Goal: Task Accomplishment & Management: Manage account settings

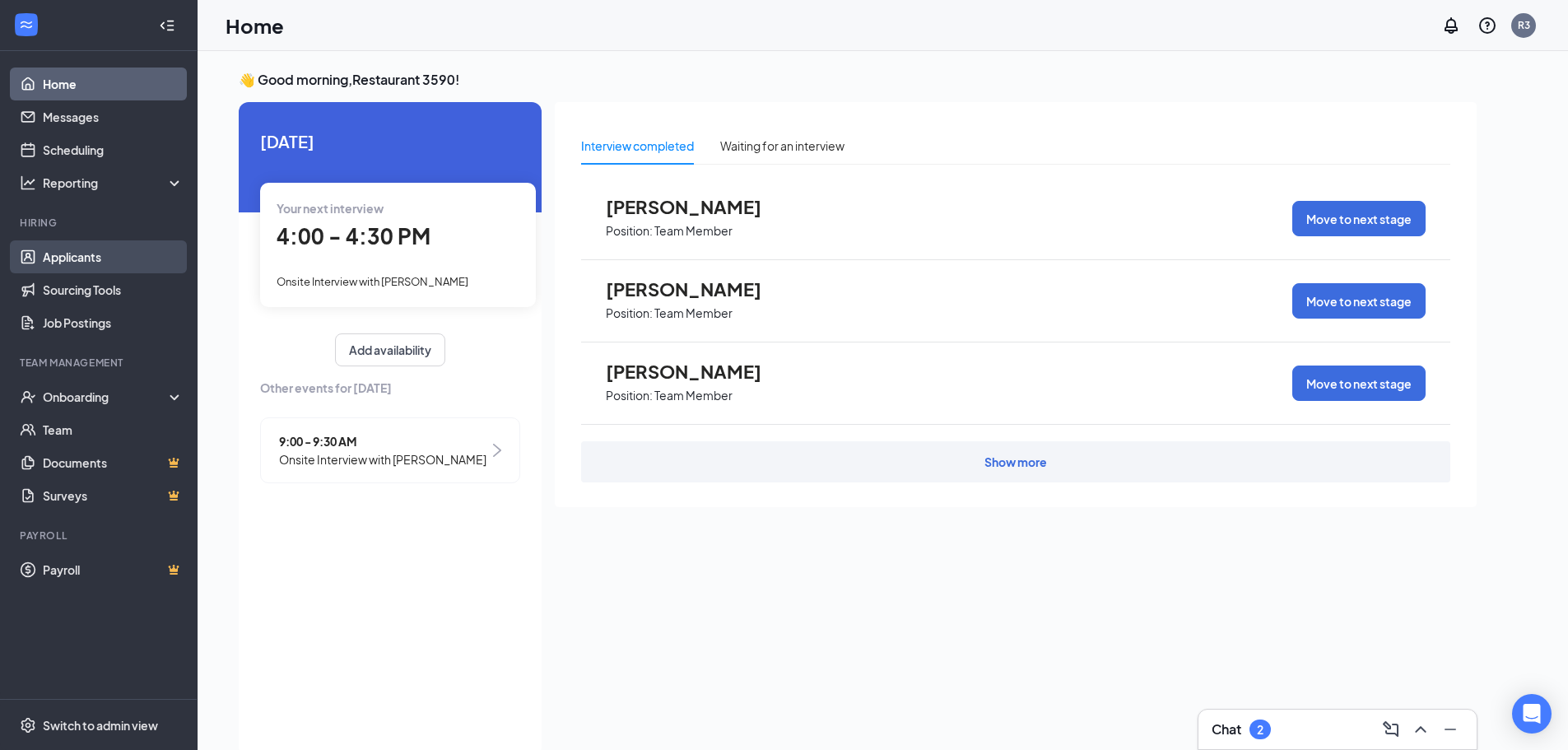
click at [86, 255] on link "Applicants" at bounding box center [113, 257] width 141 height 33
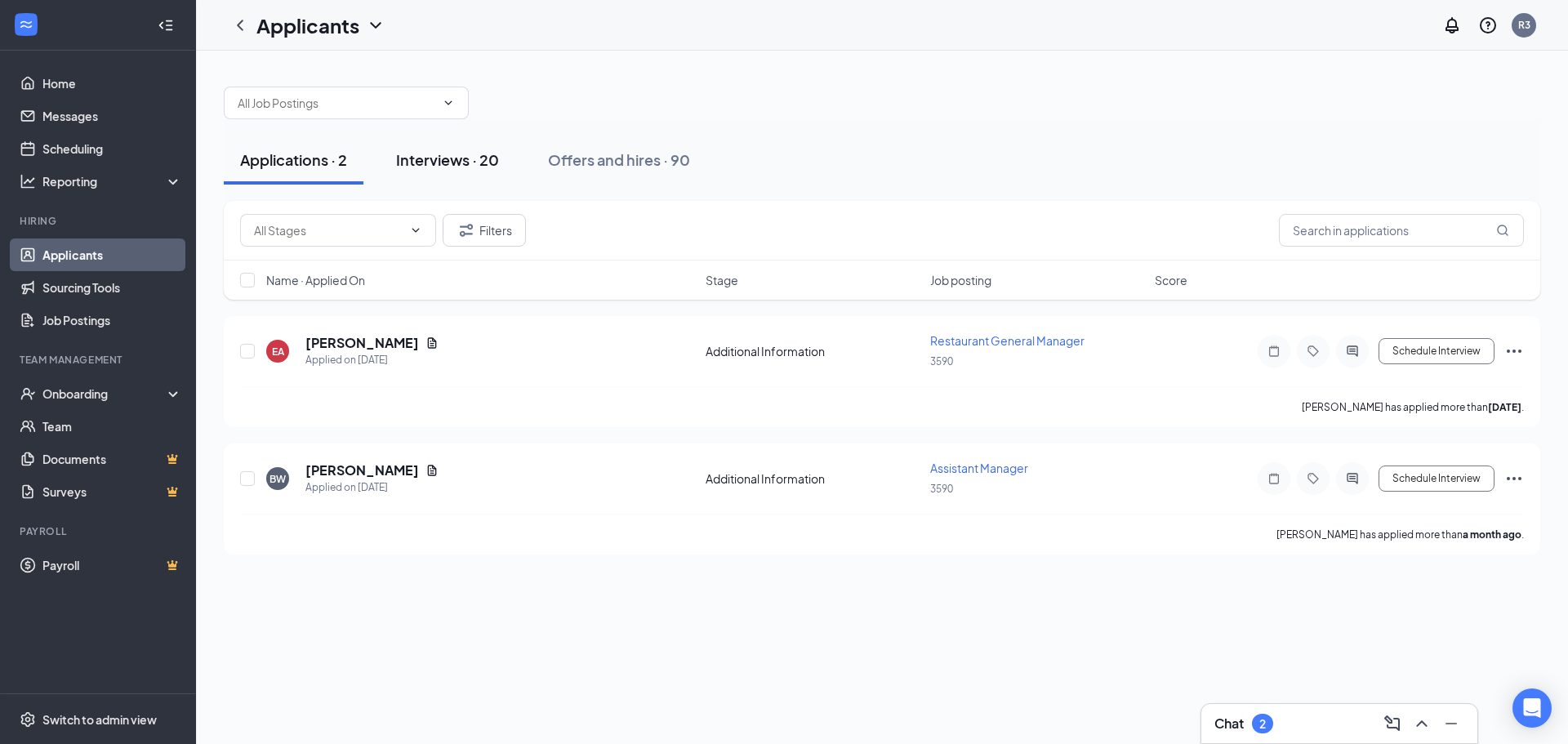
click at [438, 154] on div "Interviews · 20" at bounding box center [448, 160] width 103 height 21
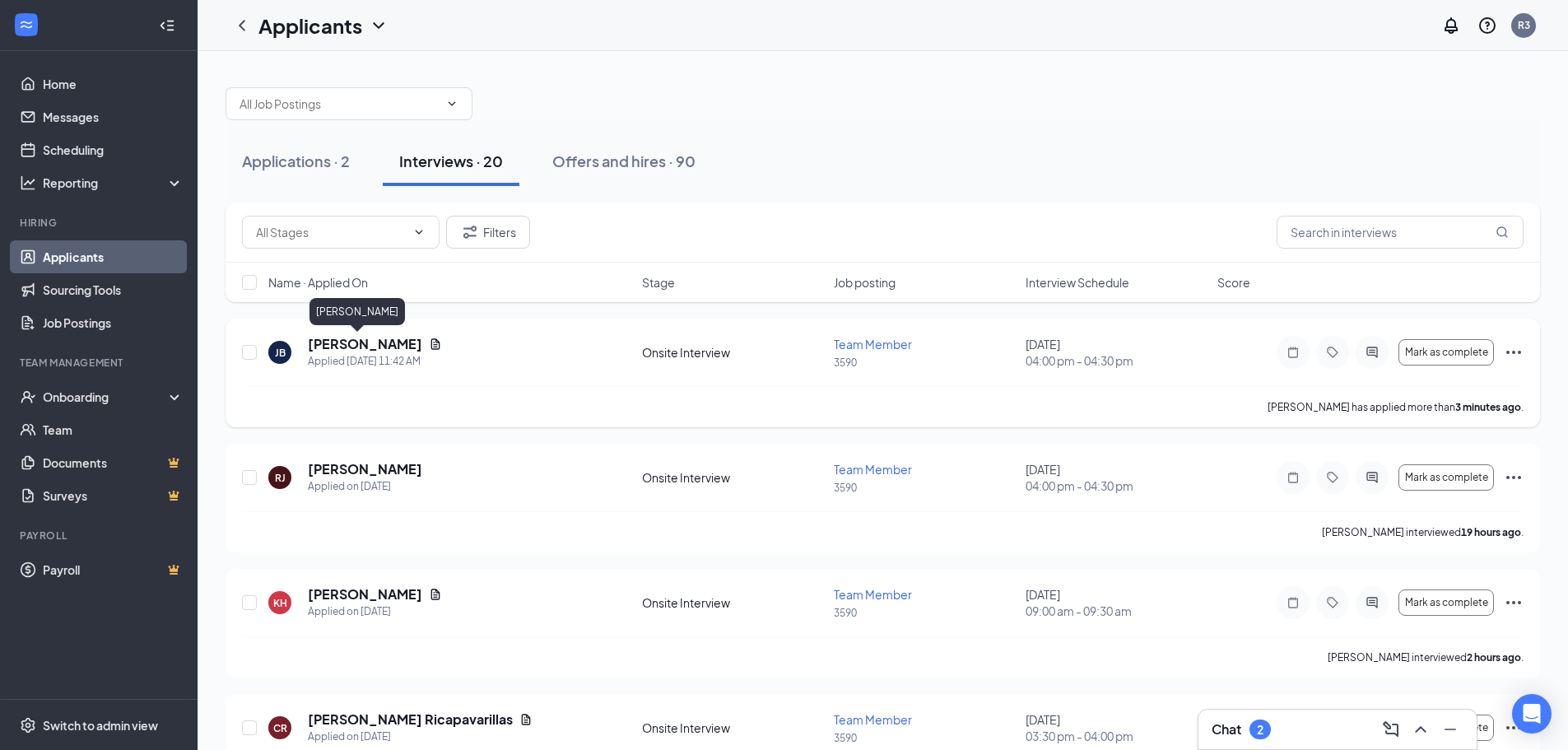
click at [332, 347] on h5 "[PERSON_NAME]" at bounding box center [365, 344] width 114 height 18
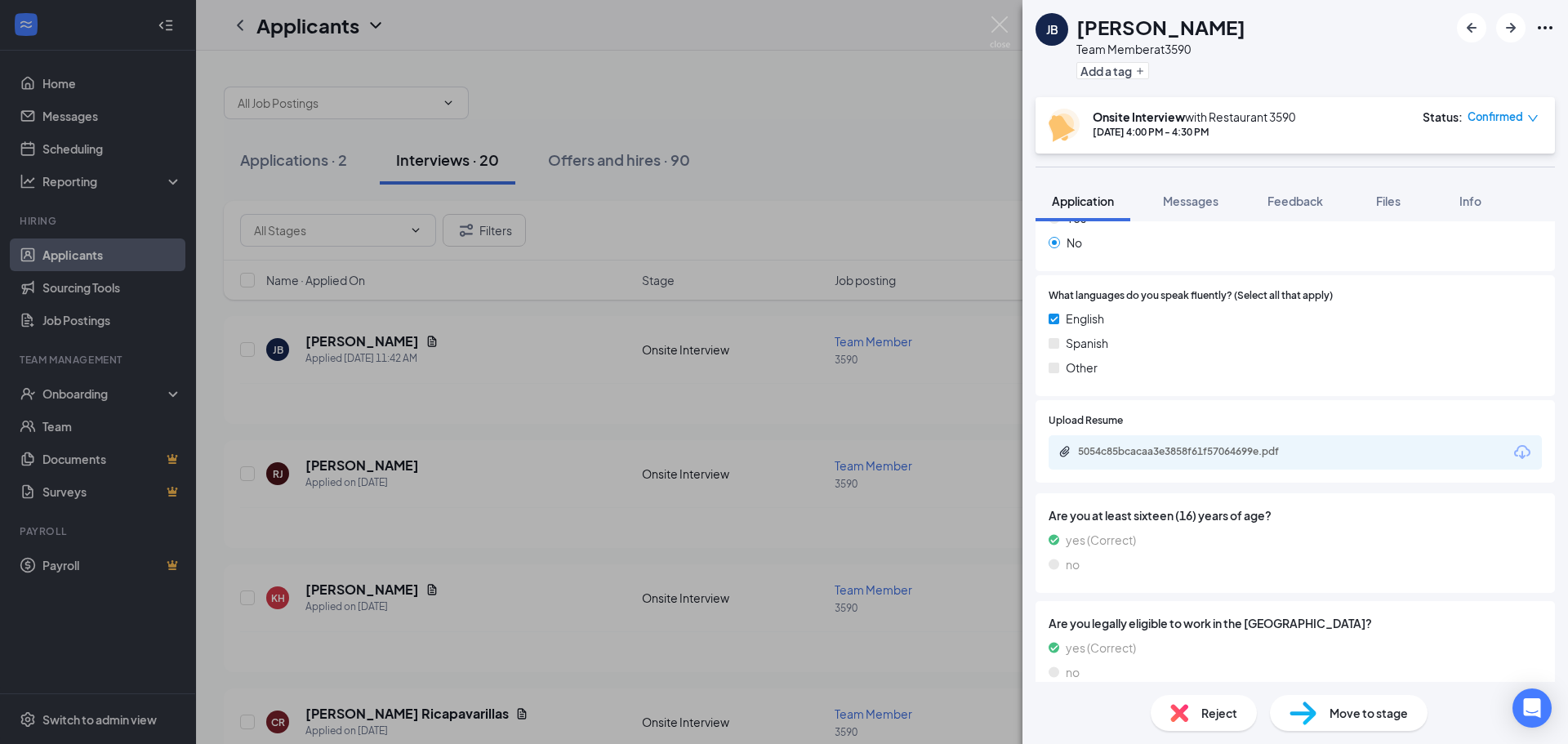
scroll to position [758, 0]
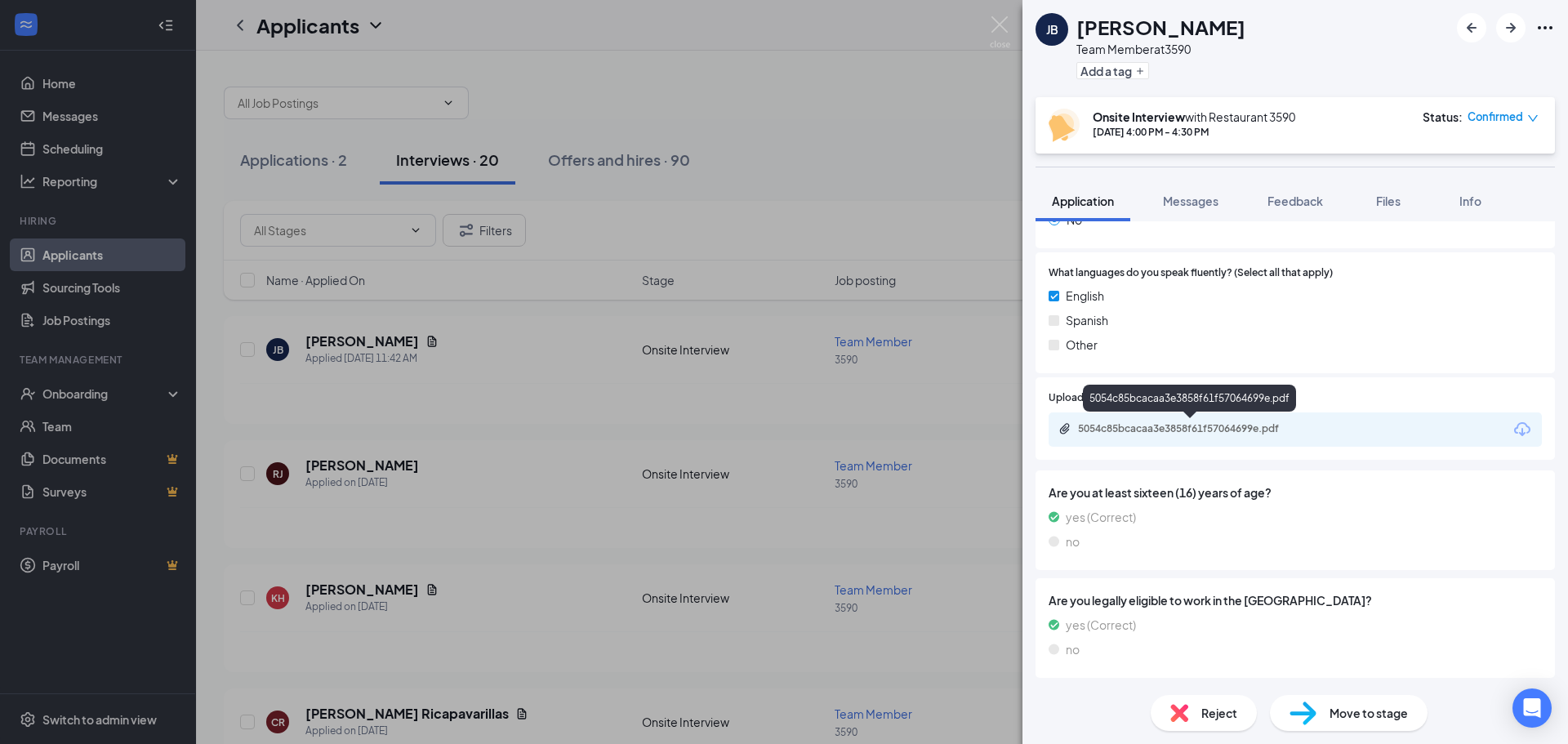
click at [1225, 431] on div "5054c85bcacaa3e3858f61f57064699e.pdf" at bounding box center [1193, 428] width 229 height 13
